Goal: Find specific page/section: Find specific page/section

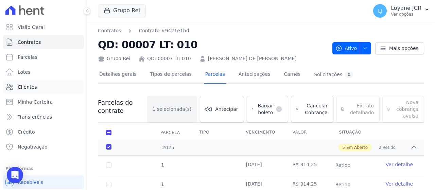
click at [57, 83] on link "Clientes" at bounding box center [43, 87] width 81 height 14
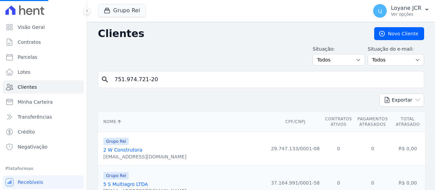
click at [208, 76] on input "751.974.721-20" at bounding box center [265, 80] width 310 height 14
click at [208, 76] on input "search" at bounding box center [265, 80] width 310 height 14
paste input "921.391.162-91"
type input "921.391.162-91"
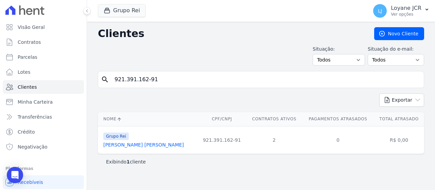
click at [130, 147] on link "[PERSON_NAME] [PERSON_NAME]" at bounding box center [143, 144] width 81 height 5
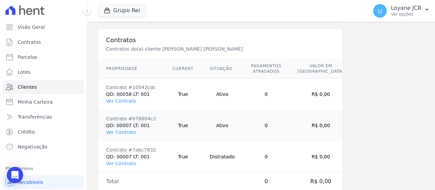
scroll to position [510, 0]
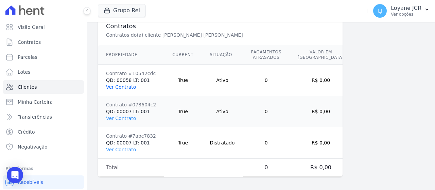
click at [124, 84] on link "Ver Contrato" at bounding box center [121, 86] width 30 height 5
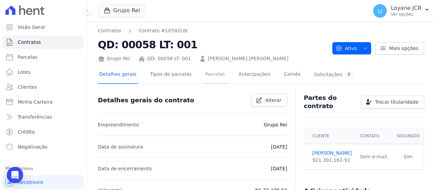
click at [206, 74] on link "Parcelas" at bounding box center [215, 75] width 22 height 18
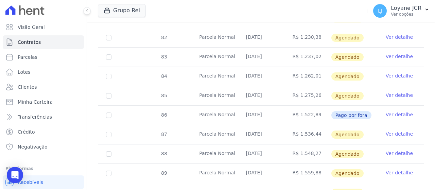
scroll to position [238, 0]
